Goal: Check status: Check status

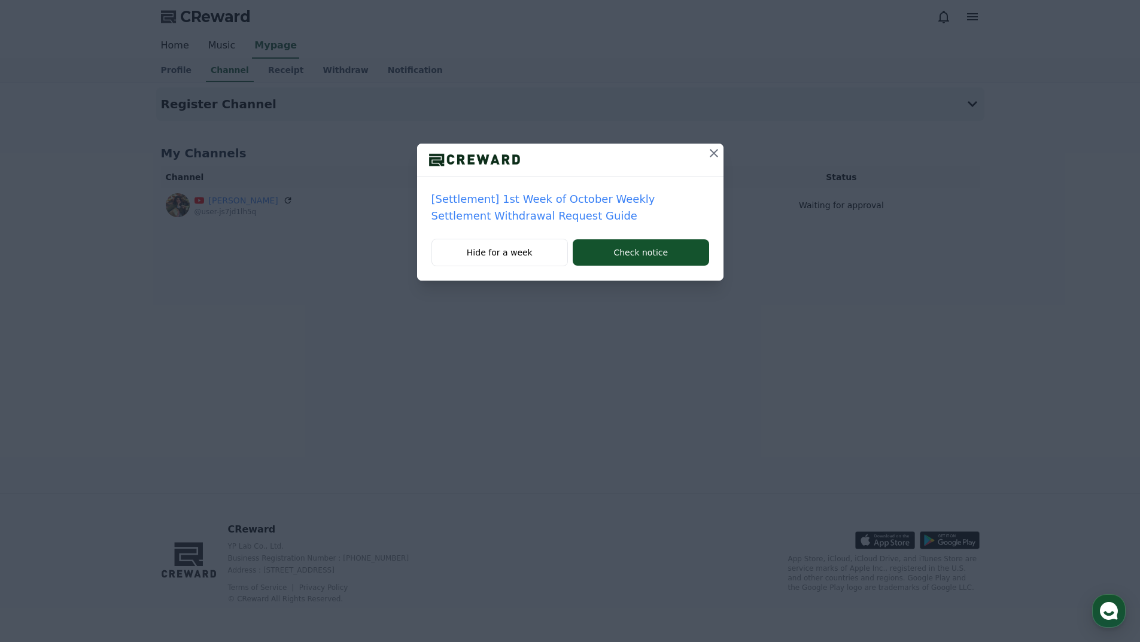
click at [716, 147] on icon at bounding box center [714, 153] width 14 height 14
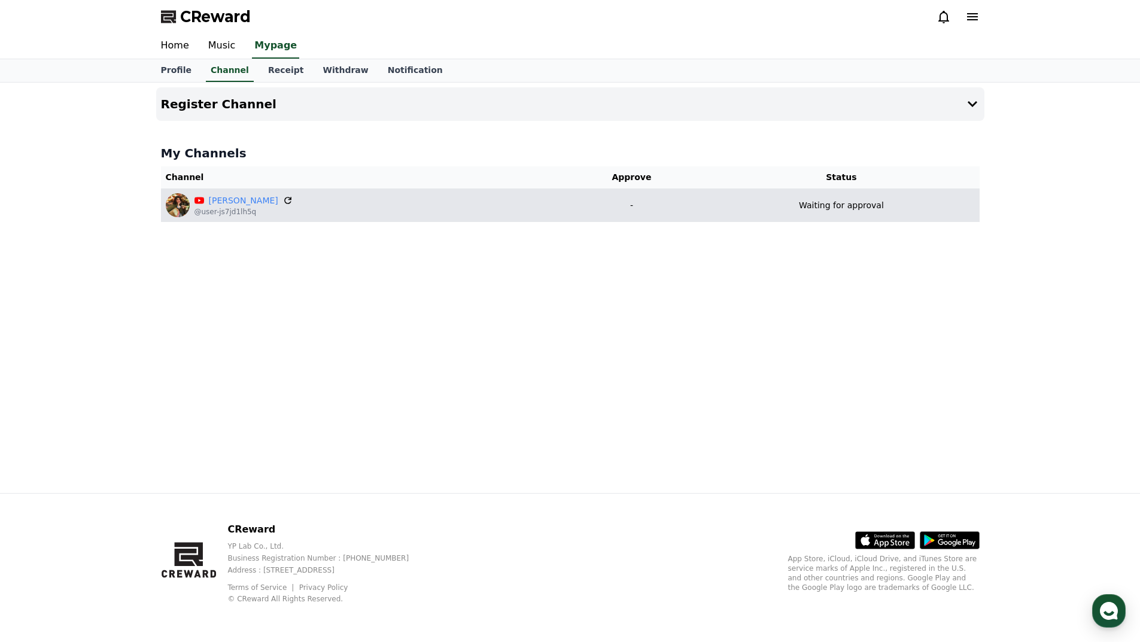
click at [282, 201] on icon at bounding box center [287, 200] width 11 height 11
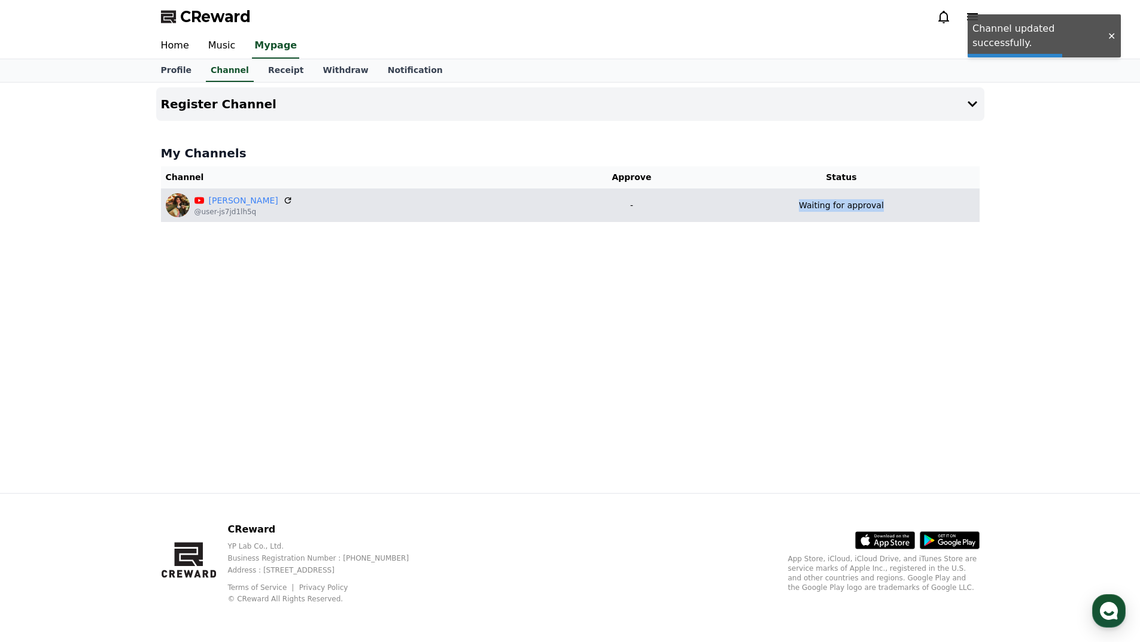
drag, startPoint x: 780, startPoint y: 206, endPoint x: 934, endPoint y: 206, distance: 153.2
click at [934, 206] on div "Waiting for approval" at bounding box center [841, 205] width 266 height 13
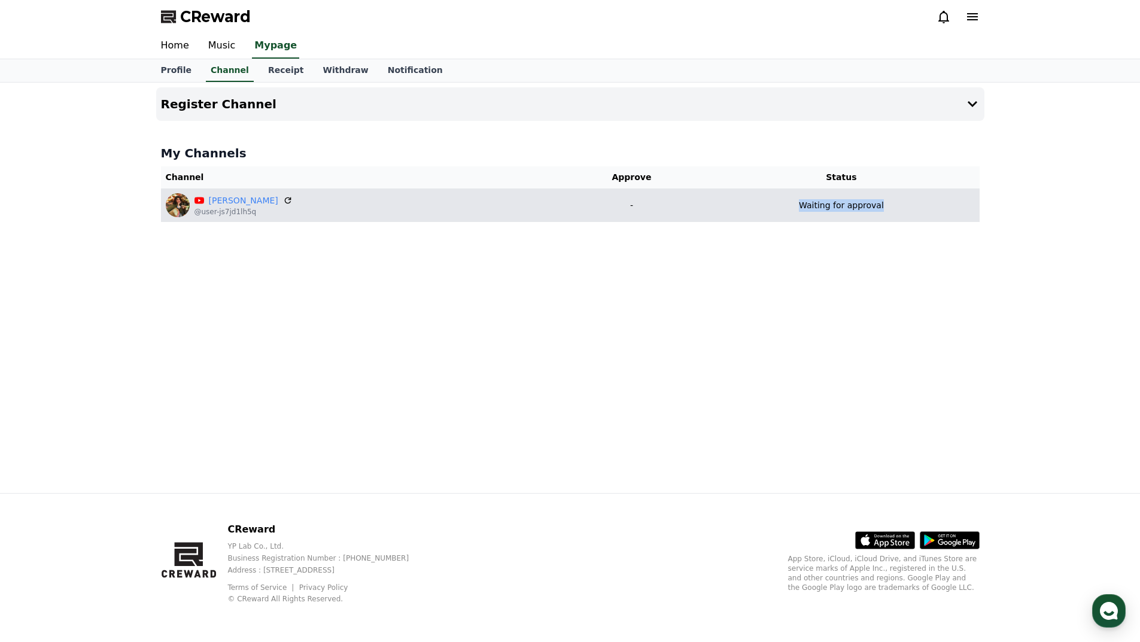
click at [828, 216] on td "Waiting for approval" at bounding box center [841, 206] width 276 height 34
click at [819, 210] on p "Waiting for approval" at bounding box center [841, 205] width 85 height 13
